Goal: Information Seeking & Learning: Learn about a topic

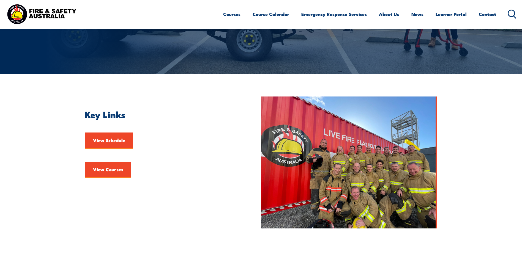
scroll to position [137, 0]
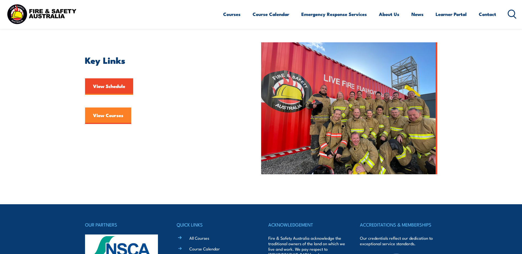
click at [111, 120] on link "View Courses" at bounding box center [108, 116] width 46 height 16
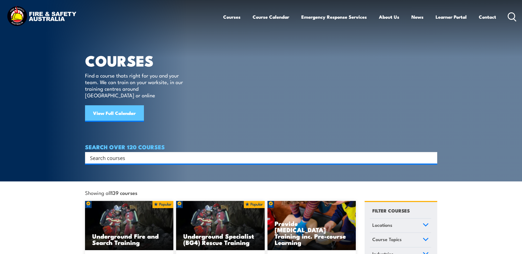
click at [119, 105] on link "View Full Calendar" at bounding box center [114, 113] width 59 height 16
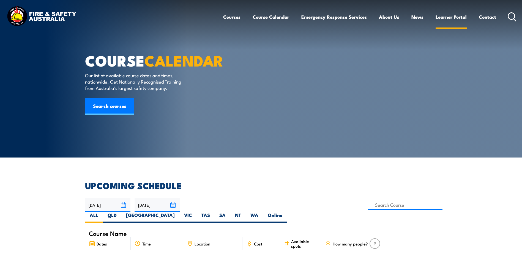
click at [441, 16] on link "Learner Portal" at bounding box center [450, 17] width 31 height 15
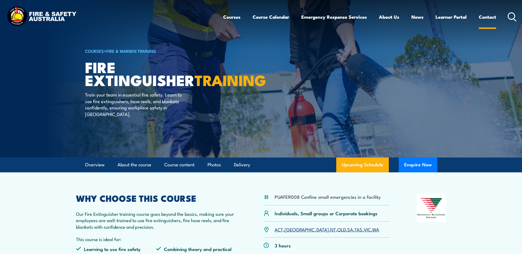
click at [483, 16] on link "Contact" at bounding box center [486, 17] width 17 height 15
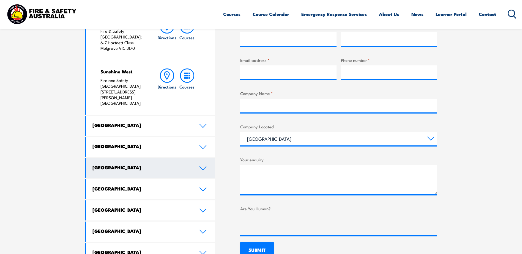
scroll to position [275, 0]
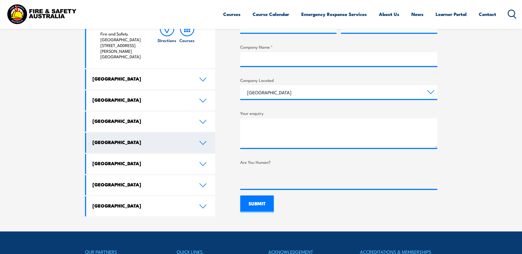
click at [202, 141] on icon at bounding box center [202, 143] width 7 height 4
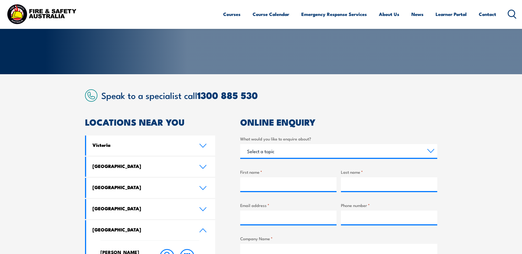
scroll to position [82, 0]
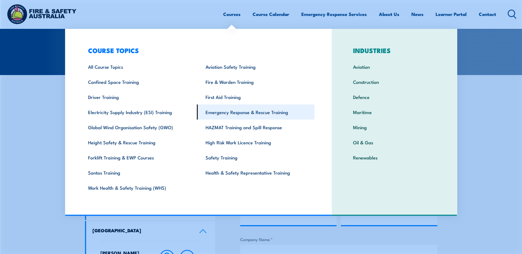
click at [236, 111] on link "Emergency Response & Rescue Training" at bounding box center [255, 111] width 117 height 15
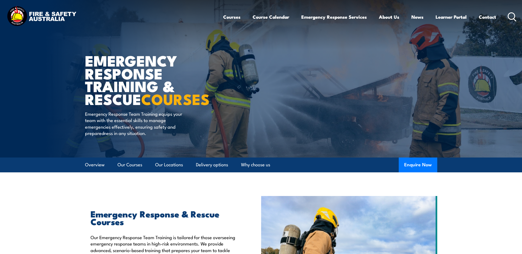
click at [511, 14] on icon at bounding box center [511, 16] width 9 height 9
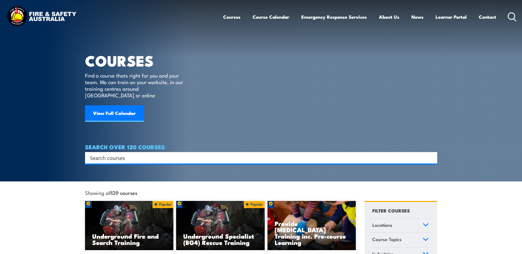
click at [101, 154] on input "Search input" at bounding box center [257, 158] width 335 height 8
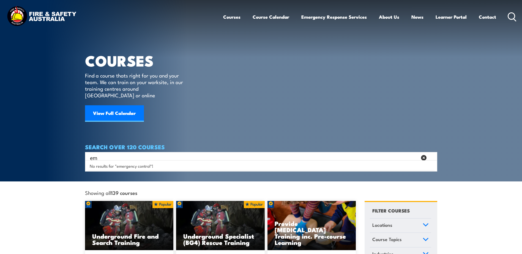
type input "e"
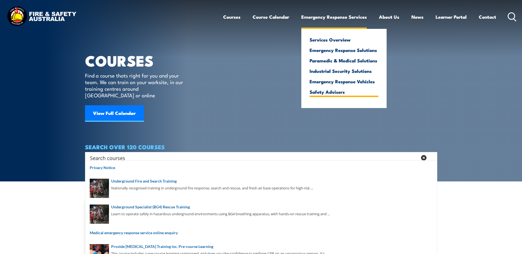
click at [340, 93] on link "Safety Advisers" at bounding box center [343, 91] width 69 height 5
